Goal: Task Accomplishment & Management: Manage account settings

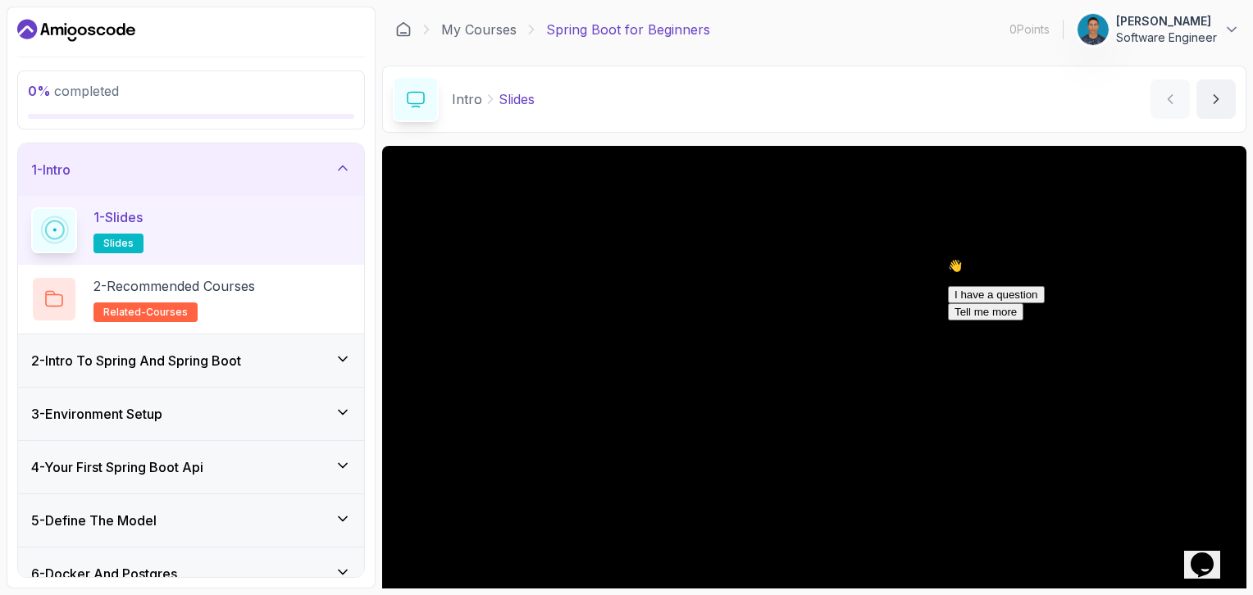
click at [59, 28] on icon "Dashboard" at bounding box center [57, 30] width 12 height 8
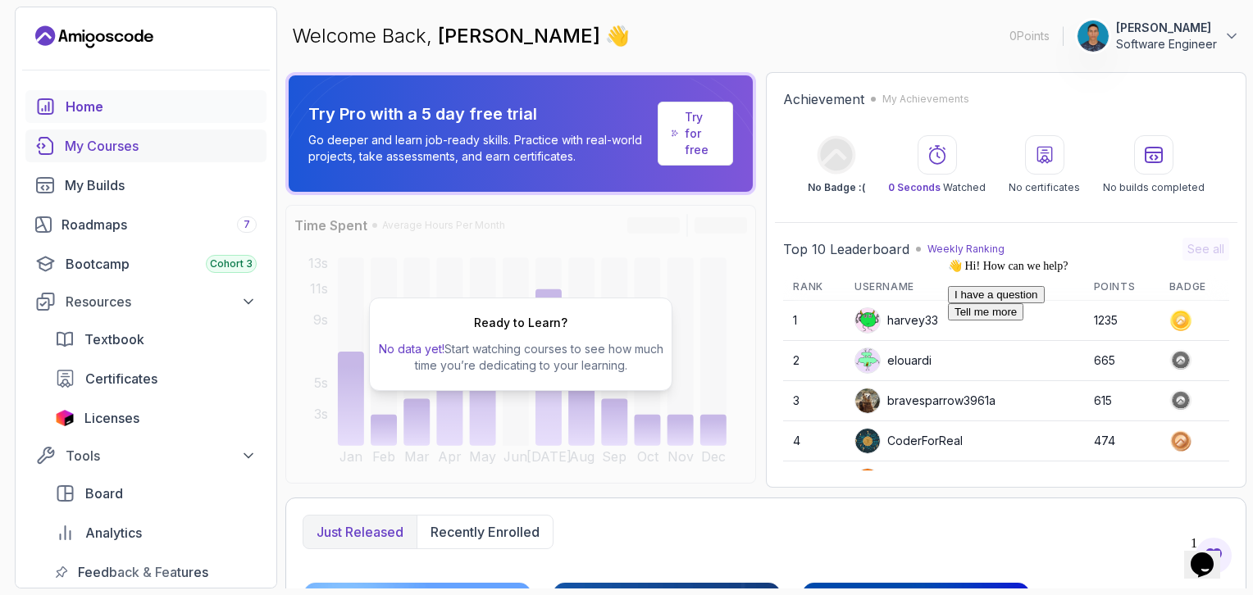
click at [144, 144] on div "My Courses" at bounding box center [161, 146] width 192 height 20
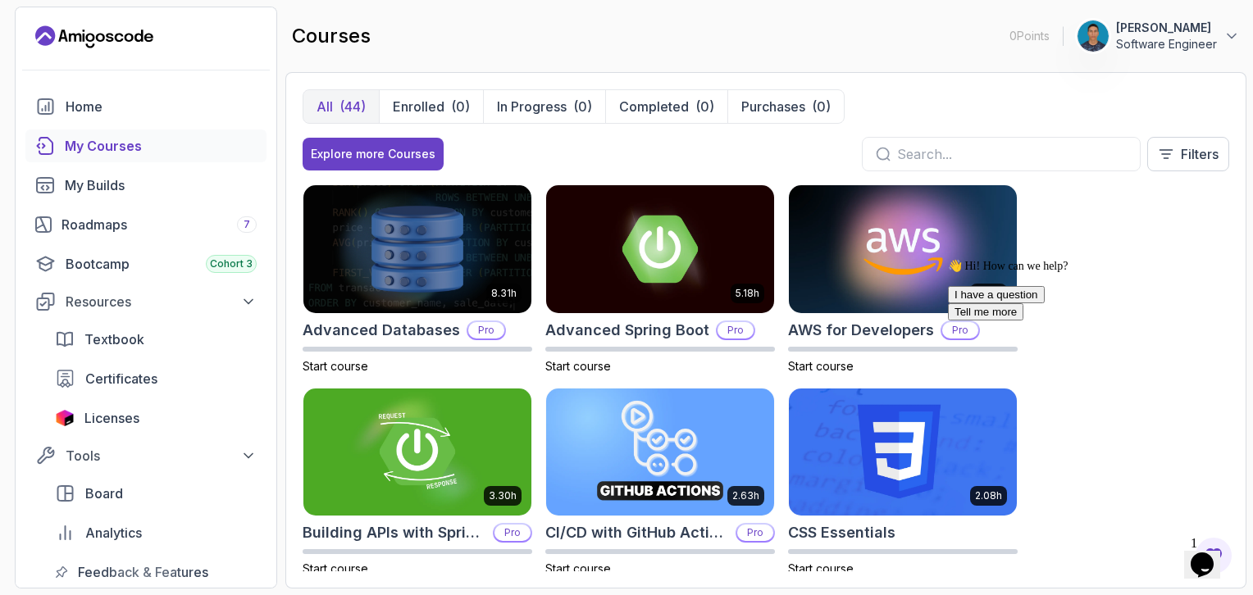
click at [1000, 154] on input "text" at bounding box center [1012, 154] width 230 height 20
click at [861, 293] on img at bounding box center [902, 249] width 239 height 134
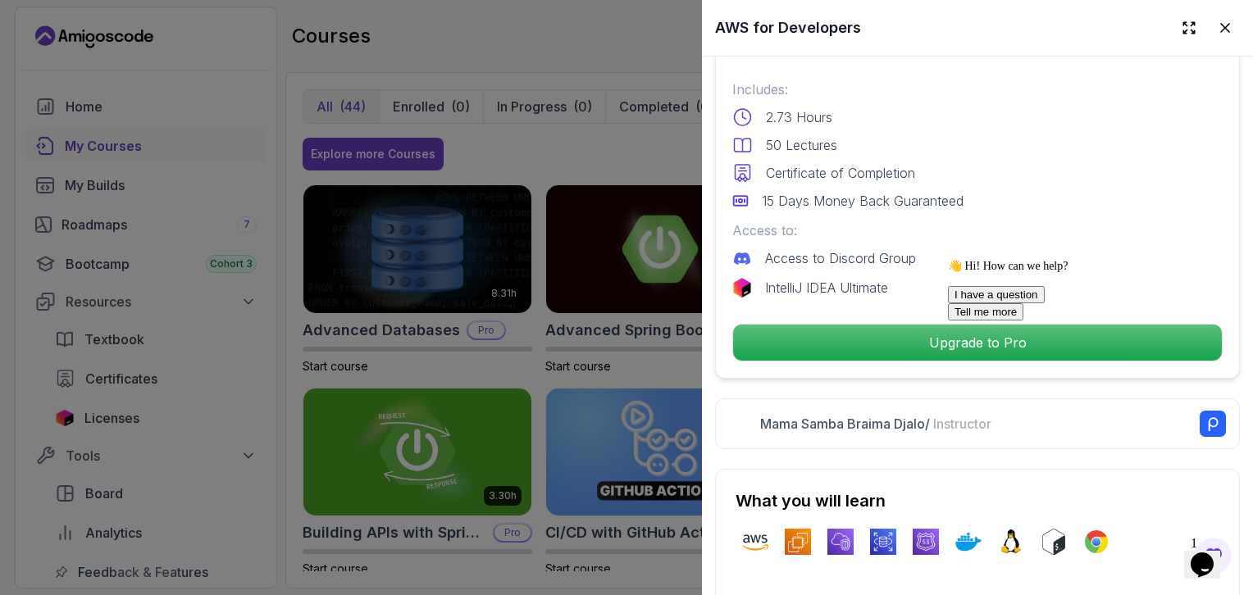
scroll to position [437, 0]
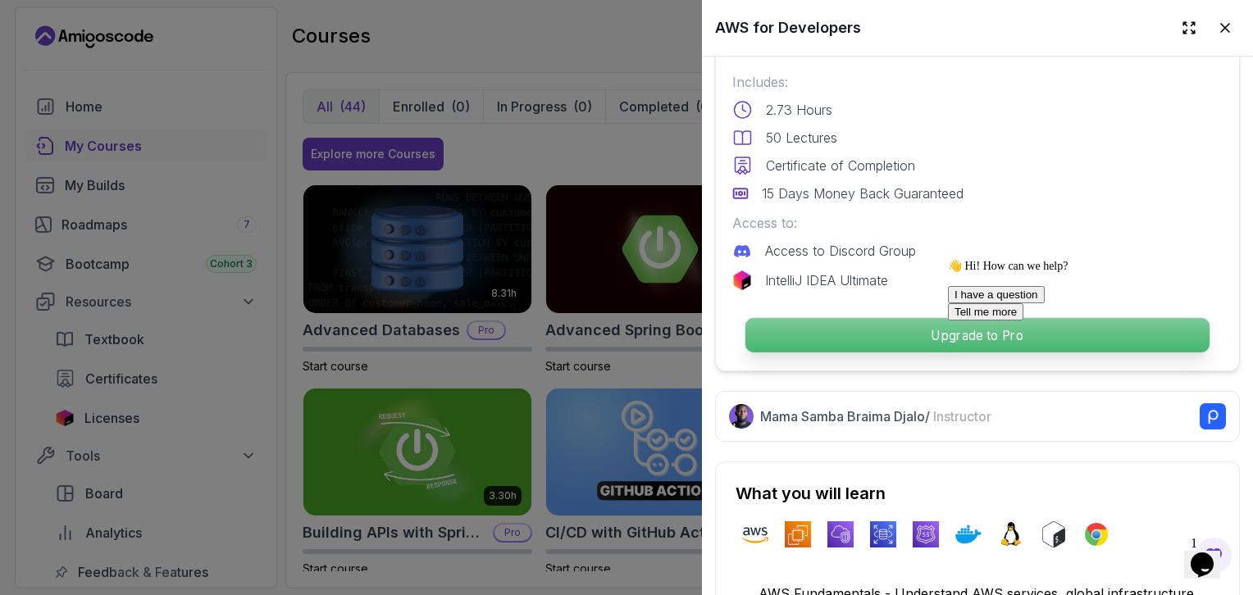
click at [905, 326] on p "Upgrade to Pro" at bounding box center [977, 335] width 464 height 34
